Goal: Submit feedback/report problem

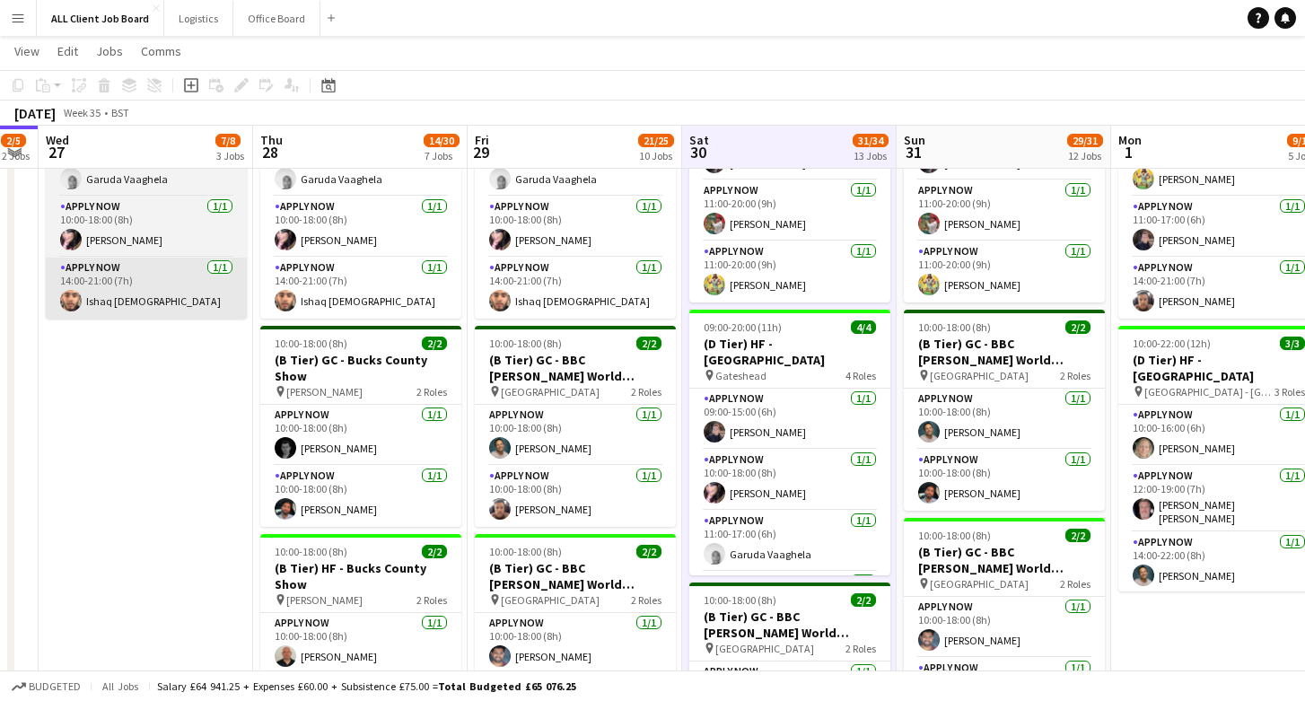
scroll to position [0, 830]
